Goal: Find specific page/section: Find specific page/section

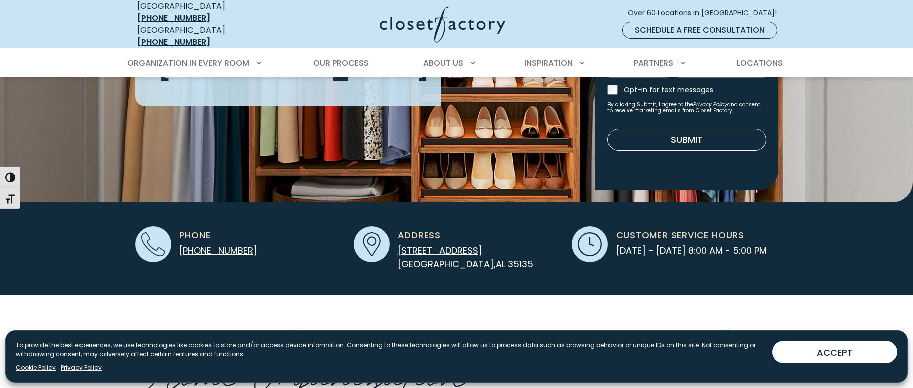
scroll to position [200, 0]
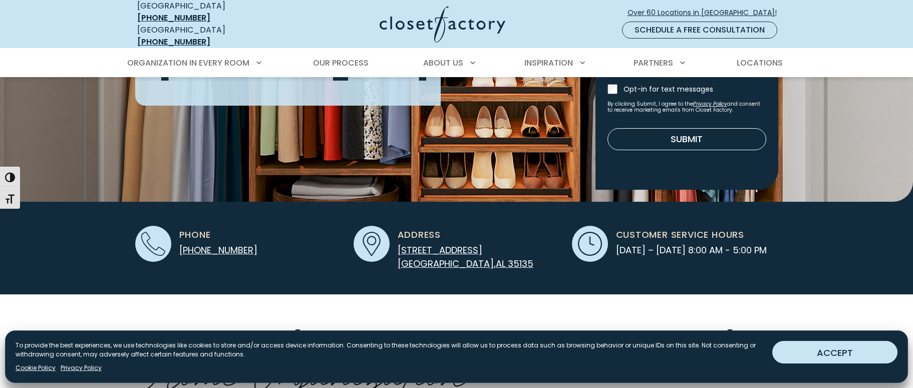
click at [836, 355] on button "ACCEPT" at bounding box center [834, 352] width 125 height 23
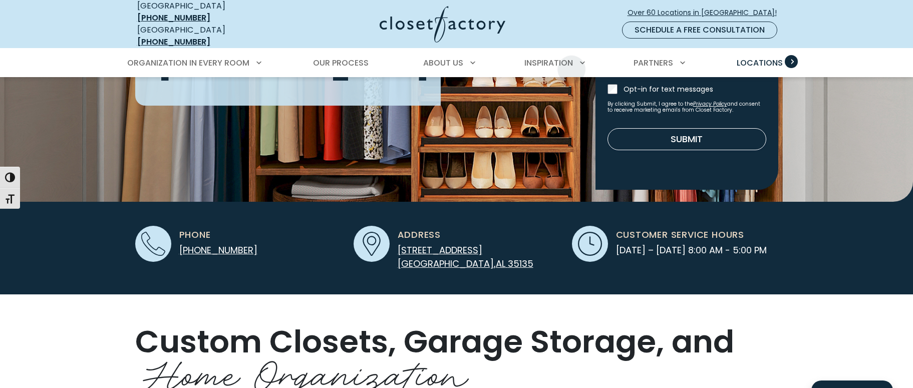
click at [743, 58] on span "Locations" at bounding box center [760, 63] width 46 height 12
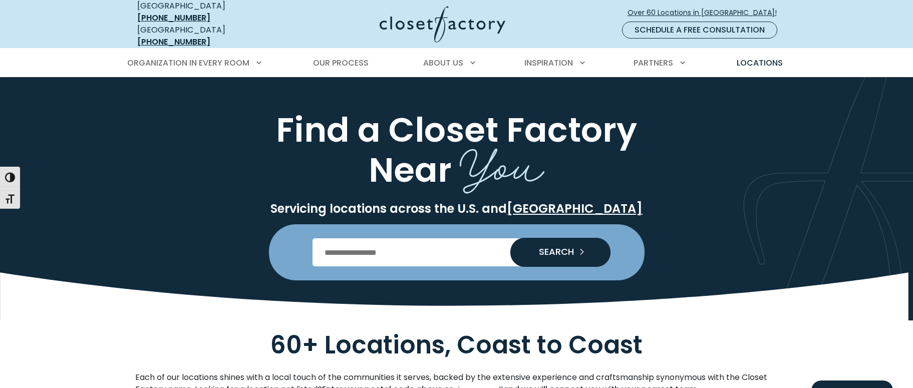
click at [413, 244] on input "Enter Postal Code" at bounding box center [457, 252] width 288 height 28
type input "*******"
click at [510, 238] on button "SEARCH" at bounding box center [560, 252] width 100 height 29
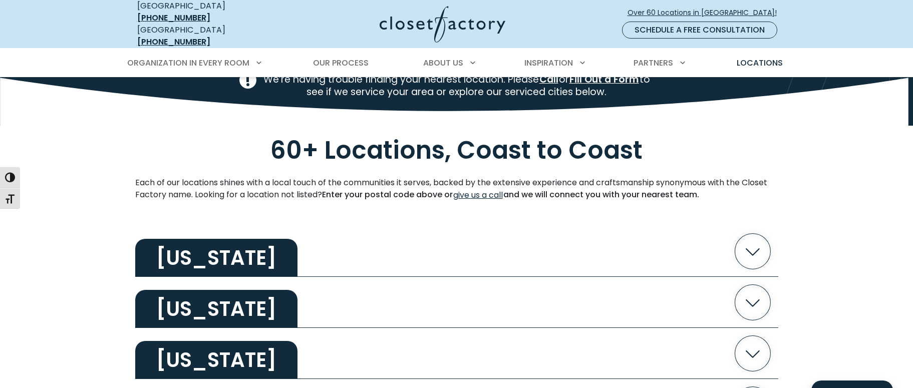
scroll to position [300, 0]
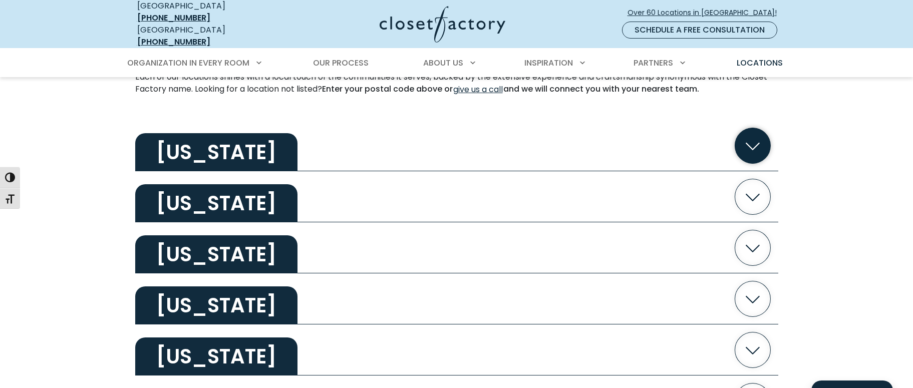
click at [223, 146] on h2 "[US_STATE]" at bounding box center [216, 152] width 162 height 38
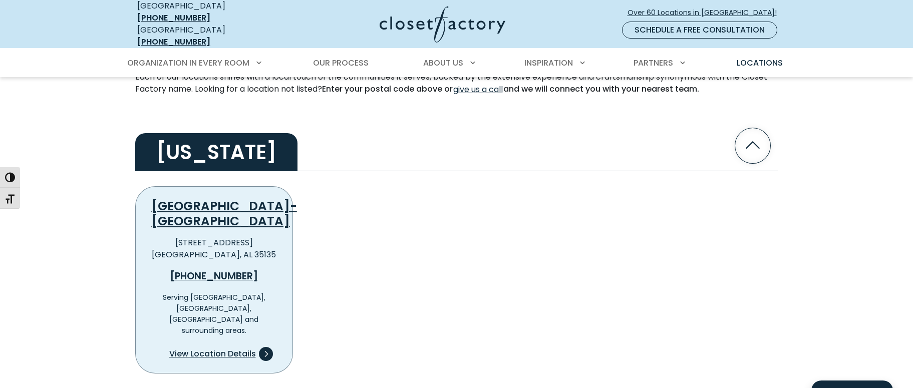
click at [206, 348] on span "View Location Details" at bounding box center [212, 354] width 87 height 12
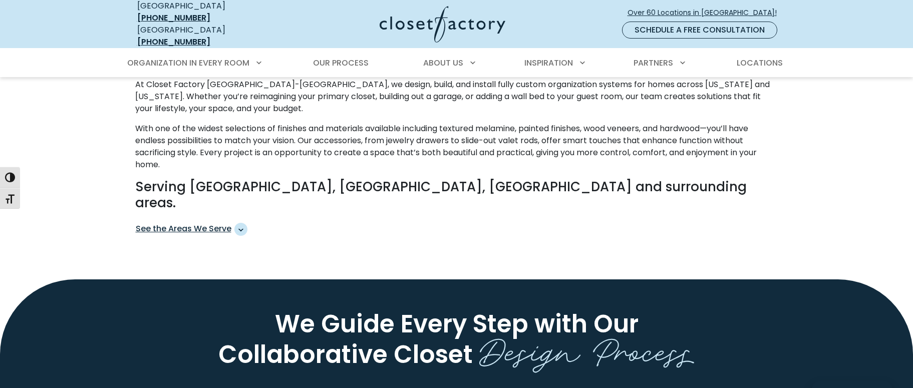
scroll to position [551, 0]
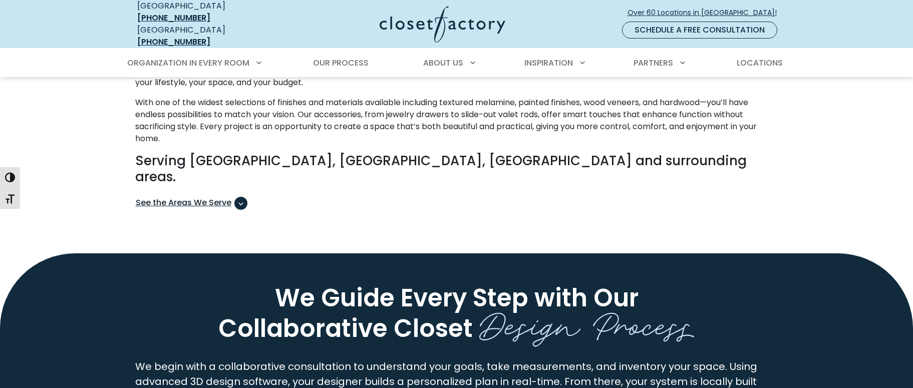
click at [244, 197] on span "See the Areas We Serve" at bounding box center [240, 203] width 13 height 13
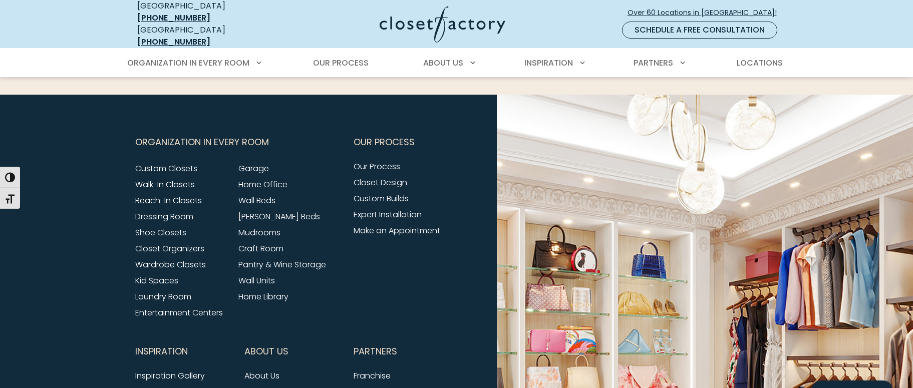
scroll to position [2855, 0]
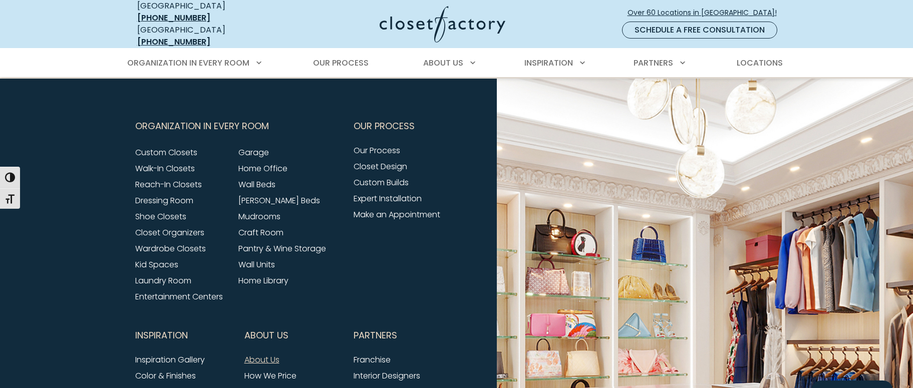
click at [261, 354] on link "About Us" at bounding box center [261, 360] width 35 height 12
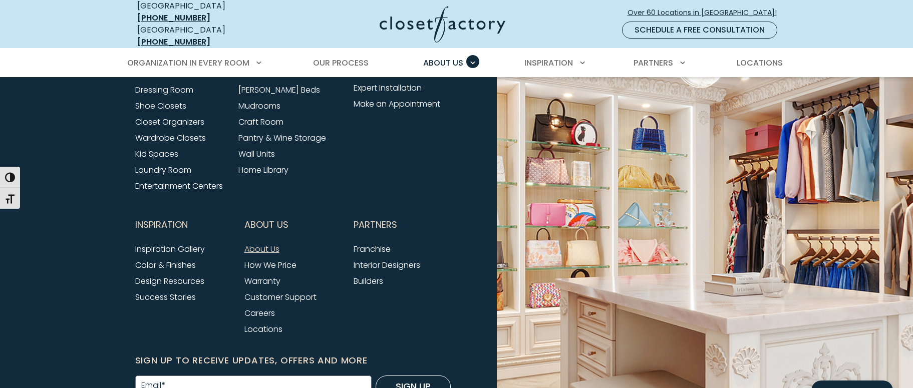
scroll to position [2751, 0]
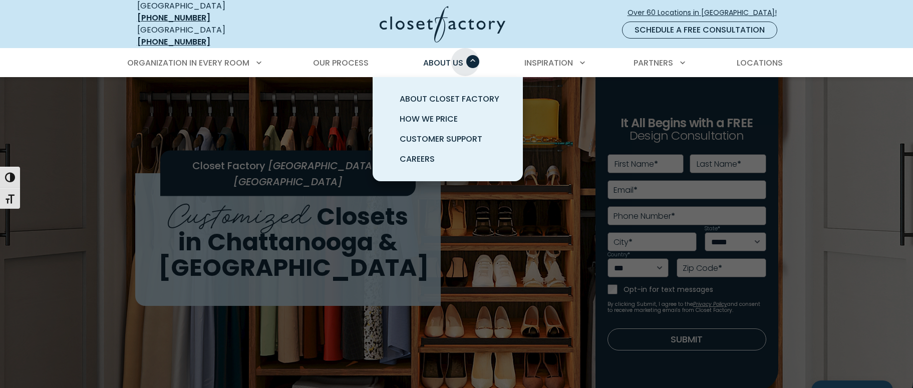
click at [465, 49] on div "About Us About Closet Factory How We Price Customer Support Careers" at bounding box center [447, 63] width 63 height 28
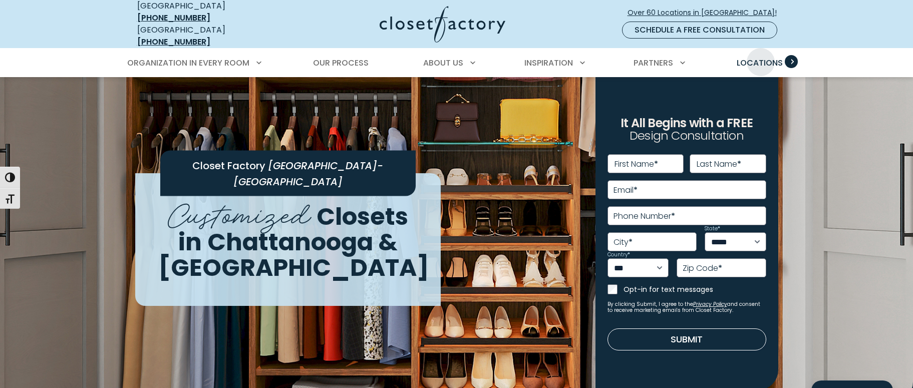
click at [761, 57] on span "Locations" at bounding box center [760, 63] width 46 height 12
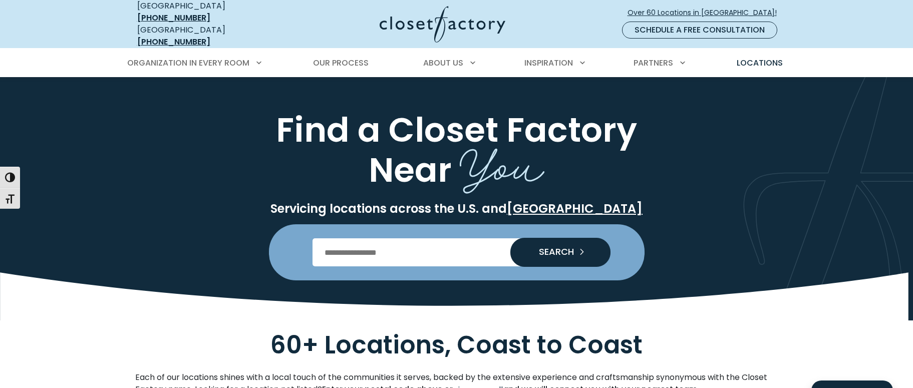
click at [374, 249] on input "Enter Postal Code" at bounding box center [457, 252] width 288 height 28
type input "*****"
click at [510, 238] on button "SEARCH" at bounding box center [560, 252] width 100 height 29
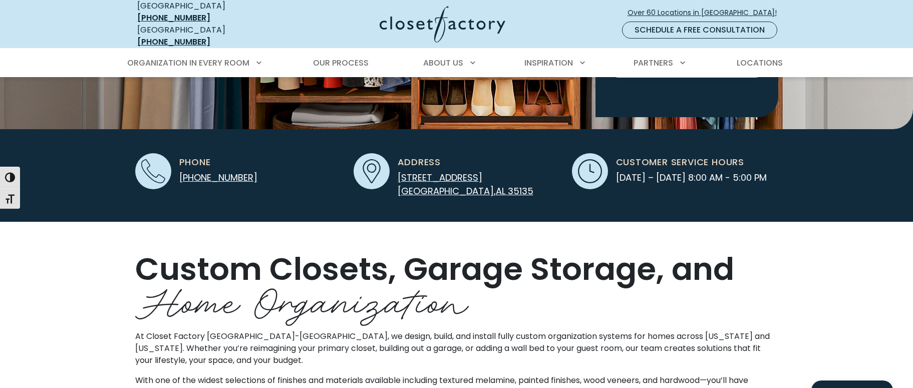
scroll to position [250, 0]
